Goal: Task Accomplishment & Management: Complete application form

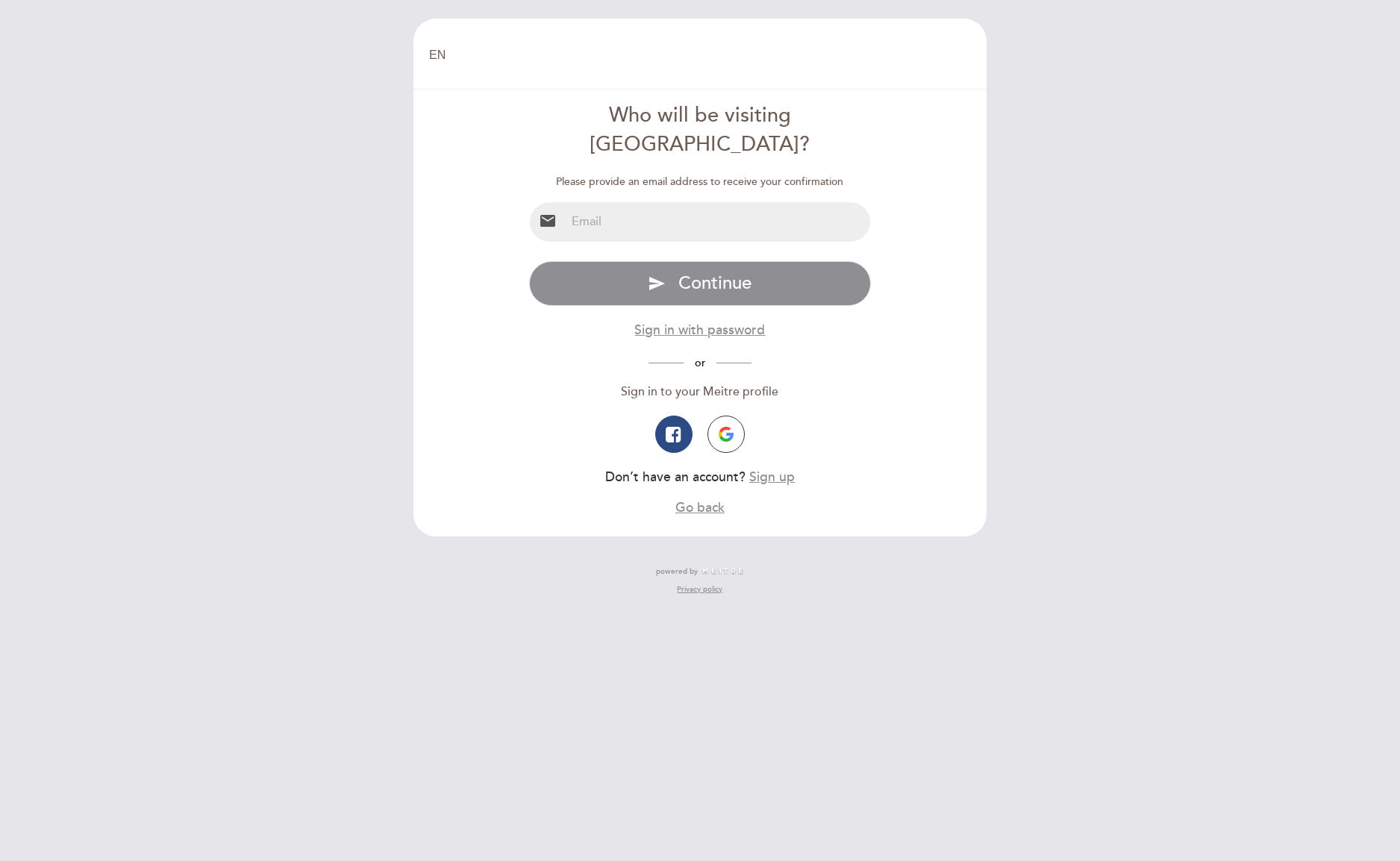
click at [708, 203] on input "email" at bounding box center [717, 222] width 305 height 39
type input "[EMAIL_ADDRESS][DOMAIN_NAME]"
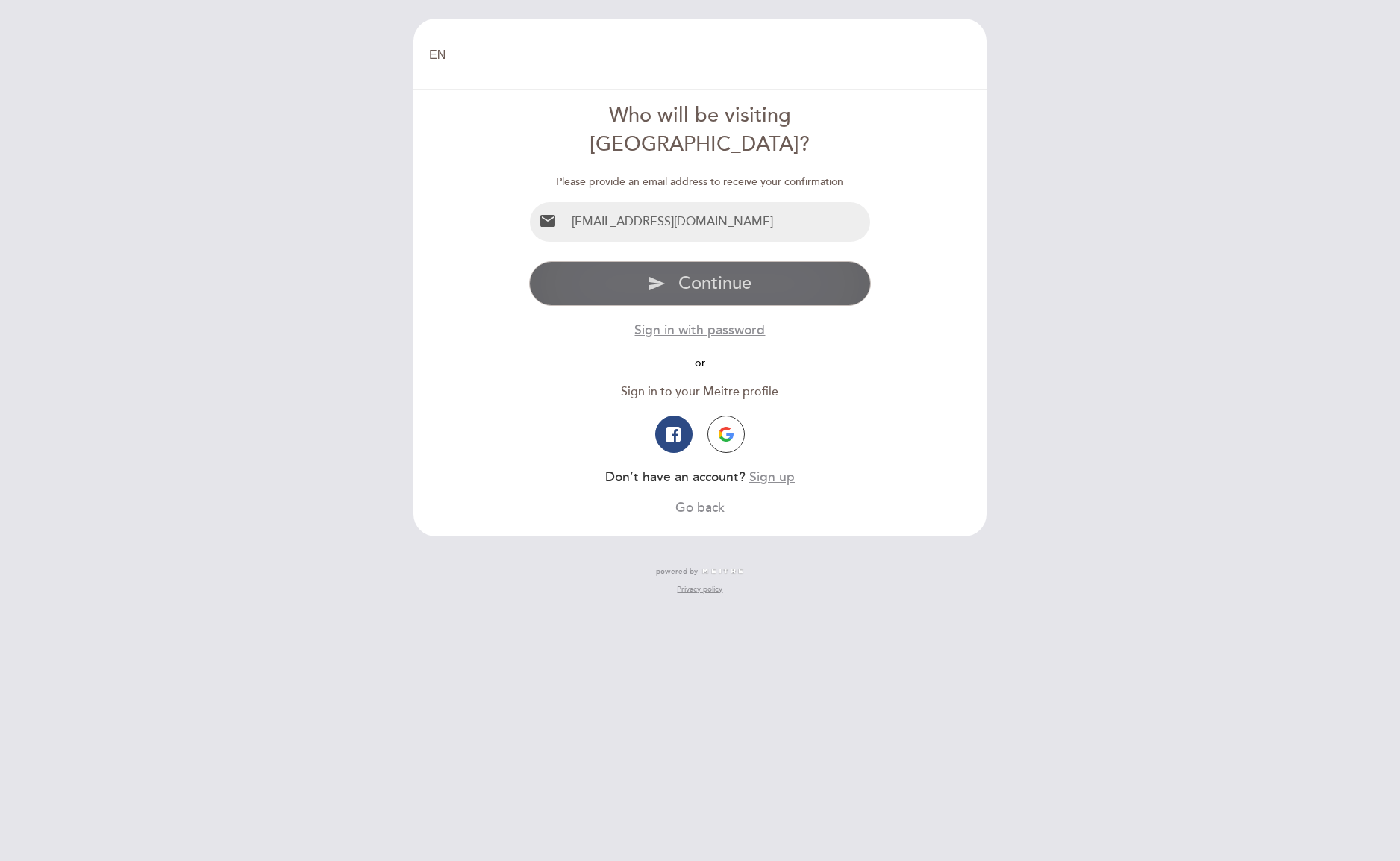
click at [753, 262] on button "send Continue" at bounding box center [700, 284] width 342 height 45
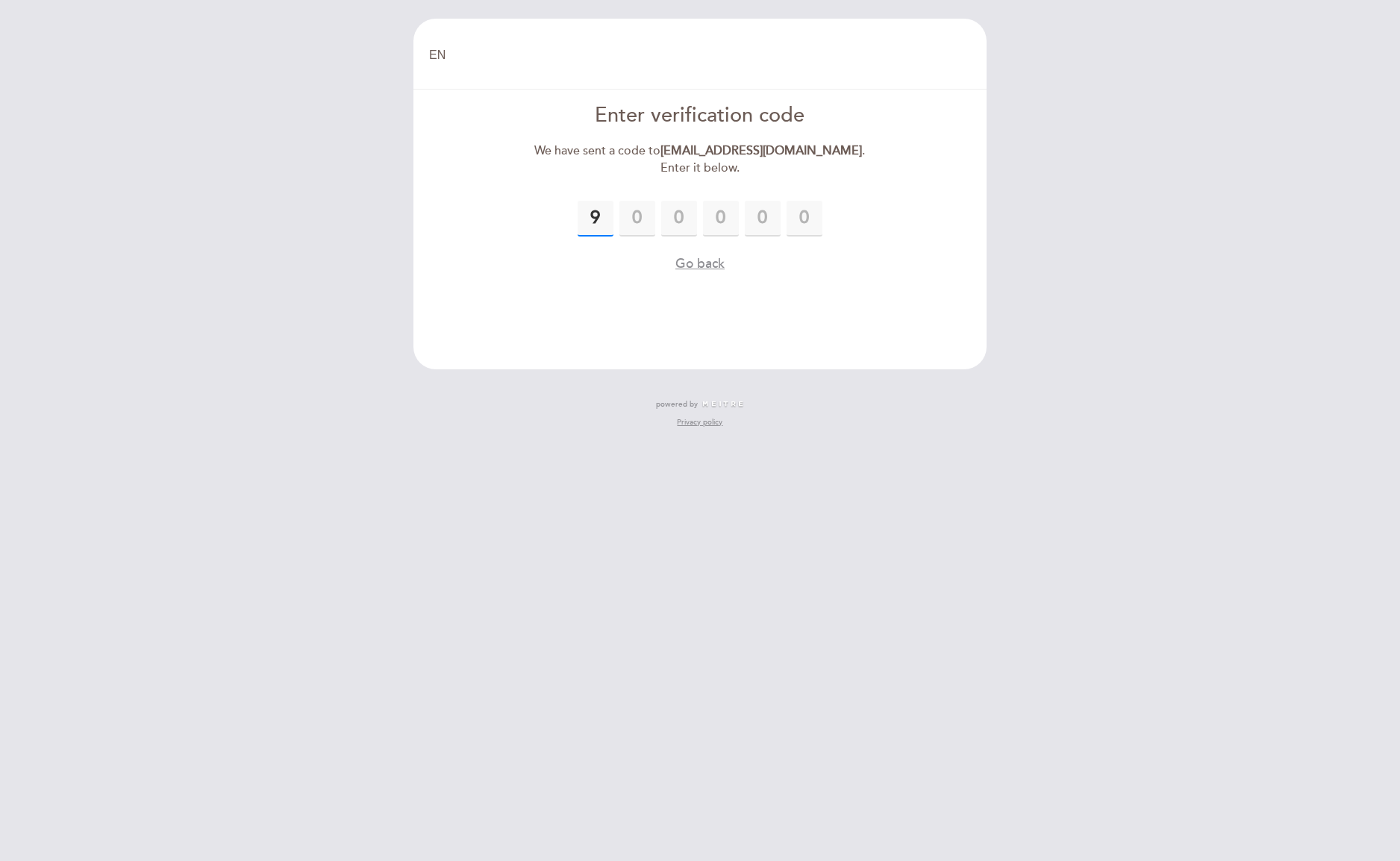
type input "9"
type input "5"
type input "0"
type input "4"
type input "9"
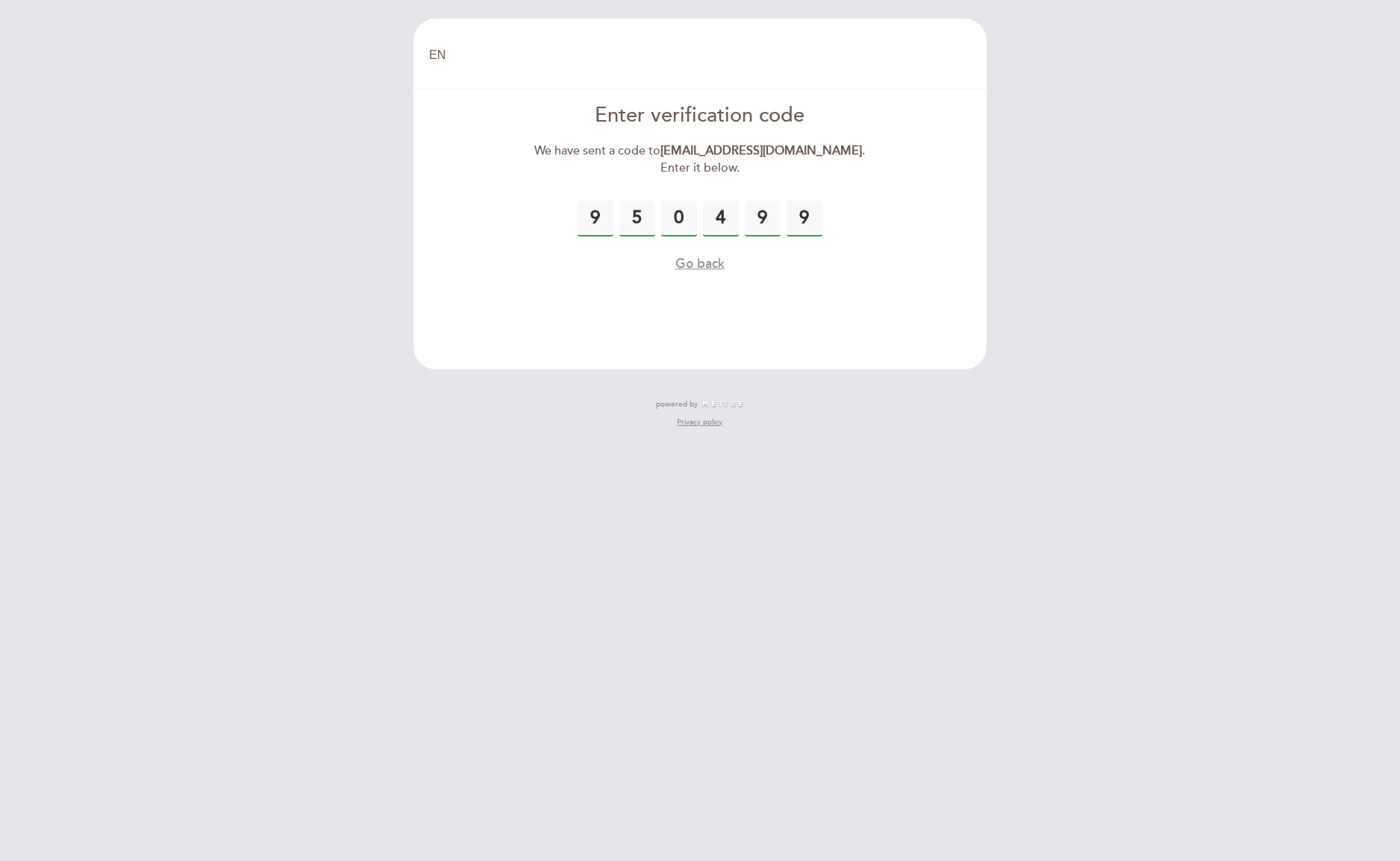
type input "9"
